Goal: Information Seeking & Learning: Learn about a topic

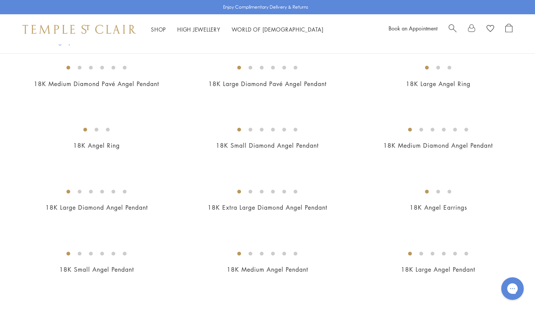
scroll to position [181, 0]
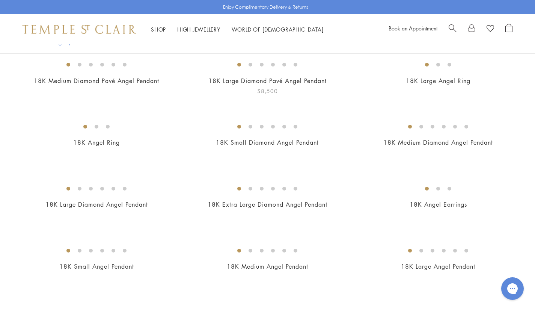
click at [0, 0] on img at bounding box center [0, 0] width 0 height 0
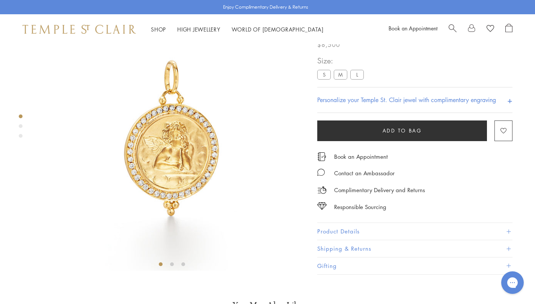
scroll to position [44, 0]
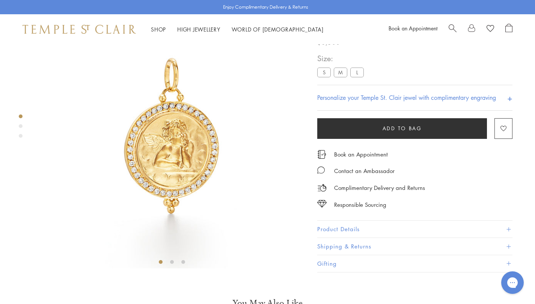
click at [354, 111] on div "**********" at bounding box center [414, 81] width 195 height 59
click at [358, 77] on label "L" at bounding box center [358, 72] width 14 height 9
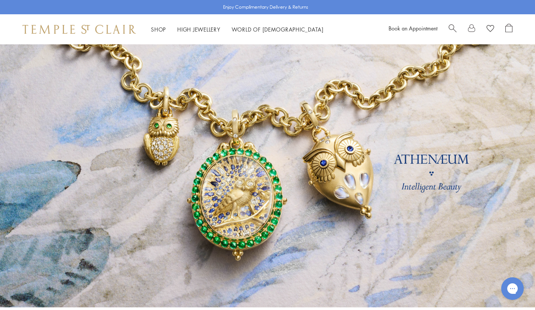
click at [458, 26] on div at bounding box center [481, 29] width 64 height 11
click at [450, 27] on span "Search" at bounding box center [453, 28] width 8 height 8
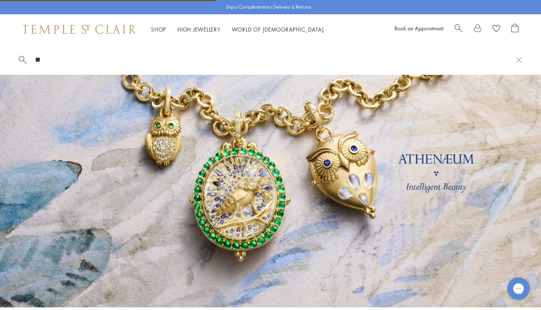
type input "*"
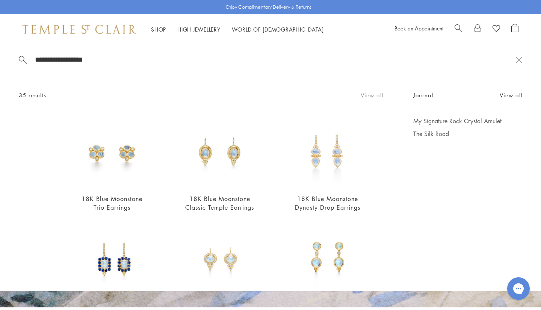
type input "**********"
click at [365, 98] on link "View all" at bounding box center [372, 95] width 23 height 8
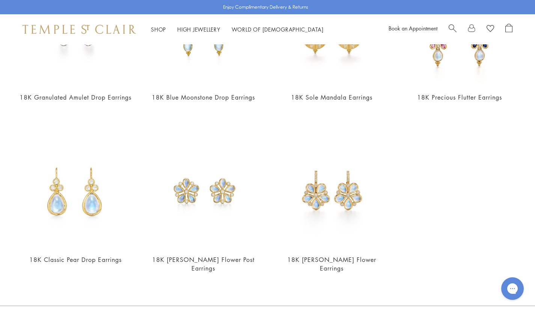
scroll to position [1398, 0]
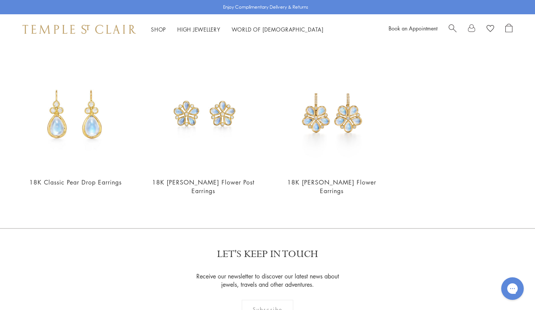
click at [452, 30] on span "Search" at bounding box center [453, 28] width 8 height 8
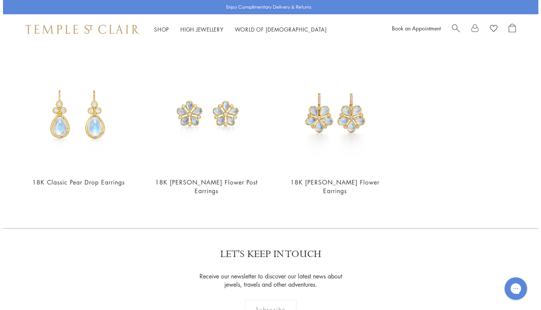
scroll to position [1409, 0]
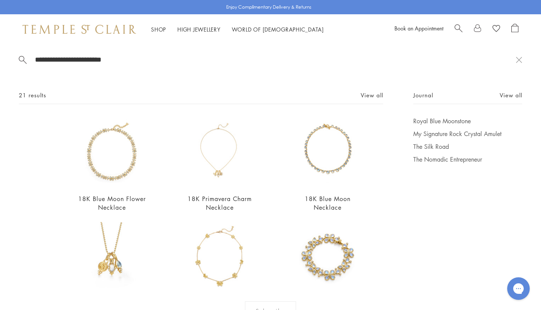
type input "**********"
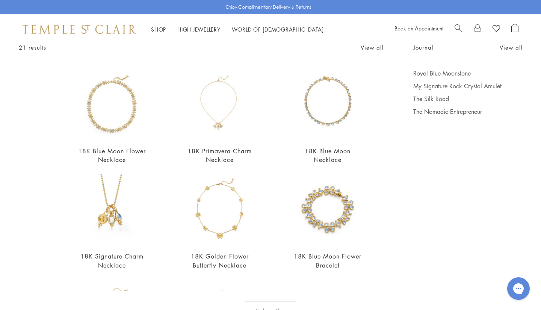
scroll to position [46, 0]
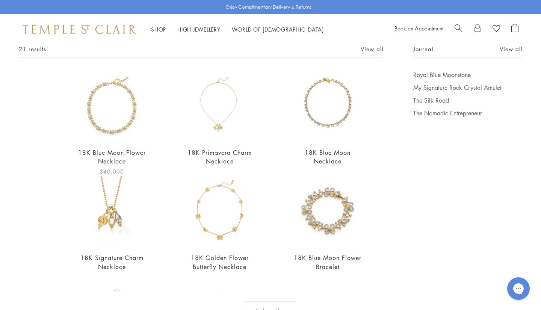
click at [119, 131] on img at bounding box center [112, 106] width 70 height 70
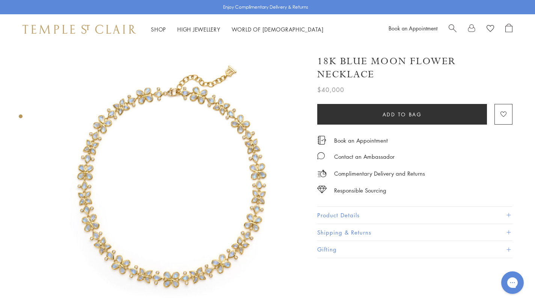
click at [454, 29] on span "Search" at bounding box center [453, 28] width 8 height 8
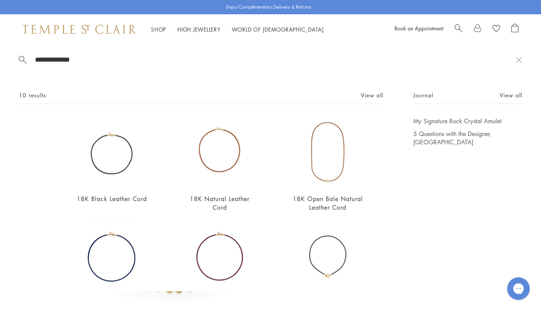
click at [453, 29] on div "Book an Appointment" at bounding box center [456, 29] width 124 height 11
click at [457, 27] on span "Search" at bounding box center [459, 28] width 8 height 8
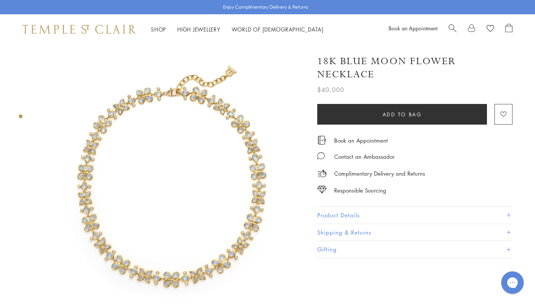
click at [457, 27] on div at bounding box center [481, 29] width 64 height 11
click at [450, 28] on span "Search" at bounding box center [453, 28] width 8 height 8
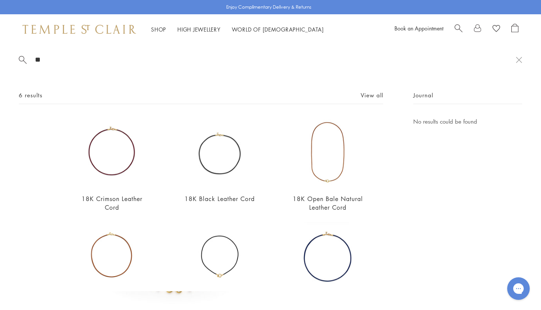
type input "*"
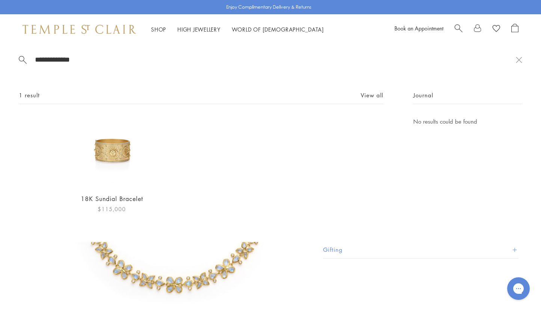
type input "**********"
click at [116, 178] on img at bounding box center [112, 152] width 70 height 70
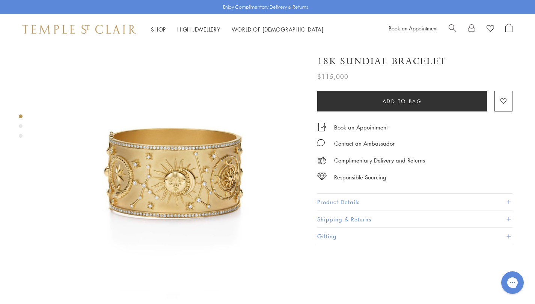
click at [343, 200] on button "Product Details" at bounding box center [414, 202] width 195 height 17
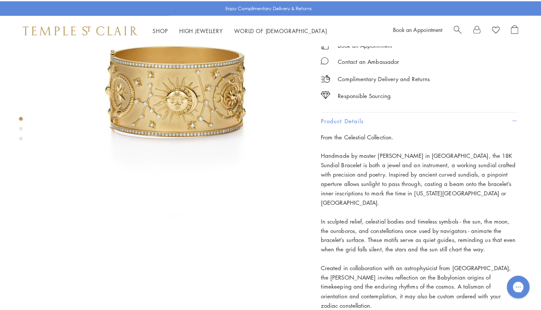
scroll to position [90, 0]
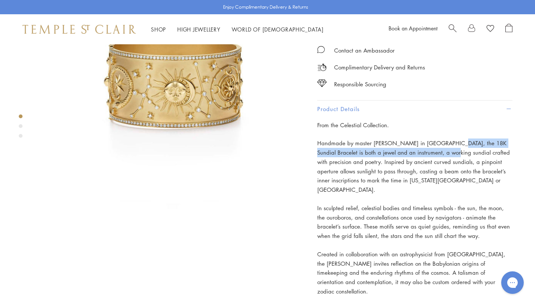
drag, startPoint x: 440, startPoint y: 141, endPoint x: 426, endPoint y: 148, distance: 16.0
click at [426, 148] on p "Handmade by master goldsmiths in Florence, the 18K Sundial Bracelet is both a j…" at bounding box center [414, 167] width 195 height 56
copy p "8K Sundial Bracelet is both a jewel and an instrument, a working sundial c"
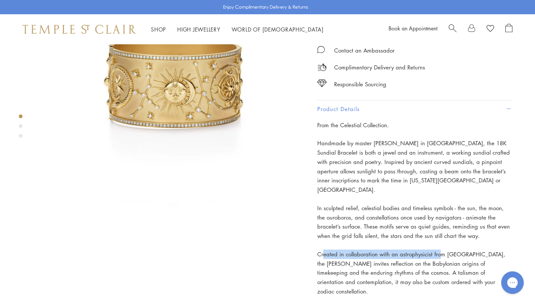
drag, startPoint x: 324, startPoint y: 241, endPoint x: 440, endPoint y: 245, distance: 115.8
click at [440, 250] on p "Created in collaboration with an astrophysicist from Bologna, the Sundial Brace…" at bounding box center [414, 273] width 195 height 47
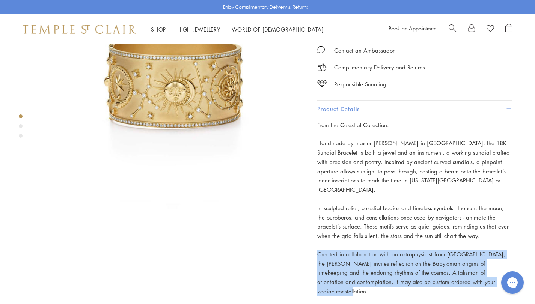
drag, startPoint x: 318, startPoint y: 241, endPoint x: 484, endPoint y: 272, distance: 168.9
click at [484, 272] on p "Created in collaboration with an astrophysicist from Bologna, the Sundial Brace…" at bounding box center [414, 273] width 195 height 47
copy p "Created in collaboration with an astrophysicist from Bologna, the Sundial Brace…"
click at [455, 27] on span "Search" at bounding box center [453, 28] width 8 height 8
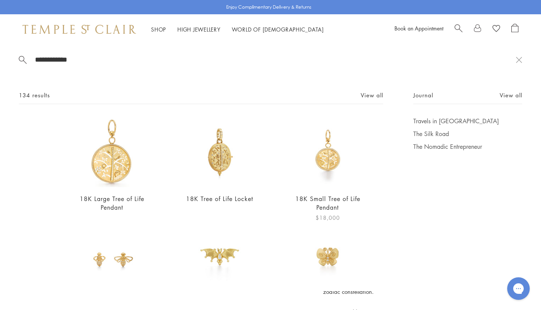
type input "**********"
click at [322, 168] on img at bounding box center [328, 152] width 70 height 70
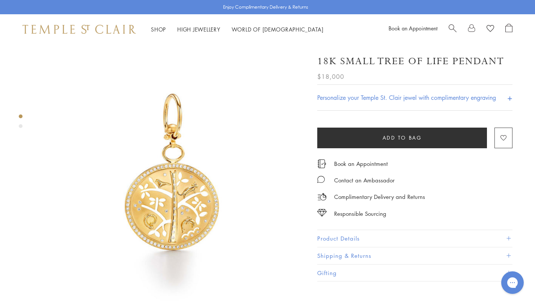
click at [371, 233] on button "Product Details" at bounding box center [414, 238] width 195 height 17
